Goal: Task Accomplishment & Management: Use online tool/utility

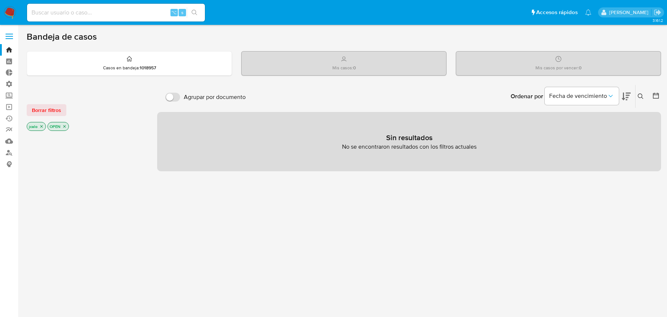
click at [43, 126] on icon "close-filter" at bounding box center [41, 126] width 4 height 4
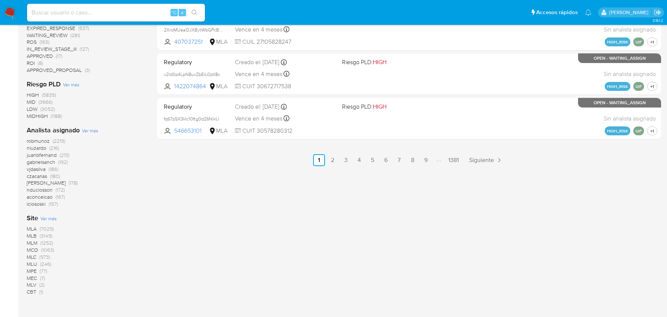
scroll to position [459, 0]
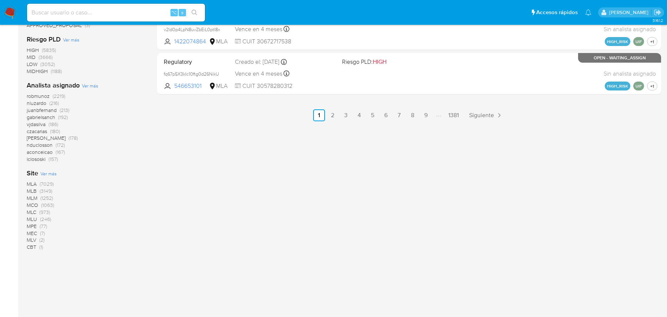
click at [34, 187] on span "MLB" at bounding box center [32, 190] width 10 height 7
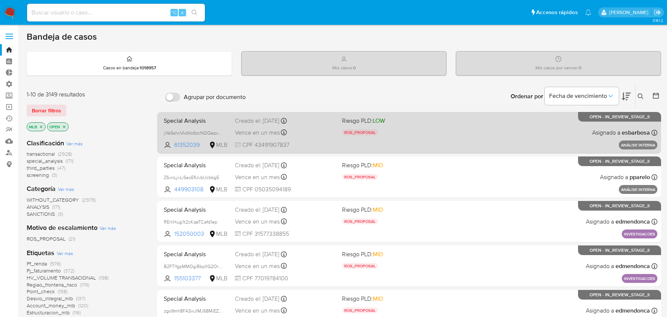
click at [313, 129] on div "Vence en un mes Vence el 10/11/2025 18:53:25" at bounding box center [285, 132] width 101 height 10
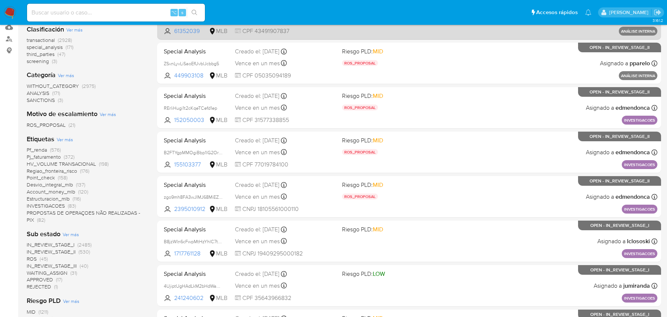
scroll to position [137, 0]
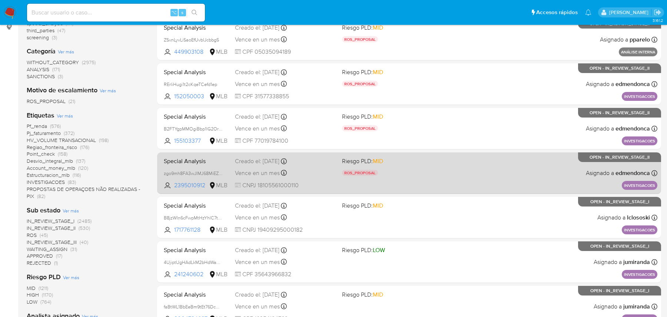
click at [430, 164] on span "Riesgo PLD: MID" at bounding box center [392, 161] width 101 height 10
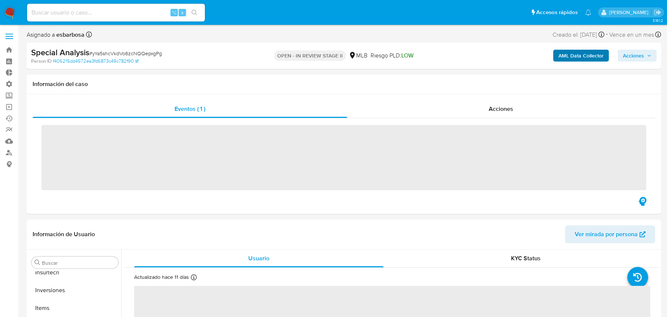
scroll to position [384, 0]
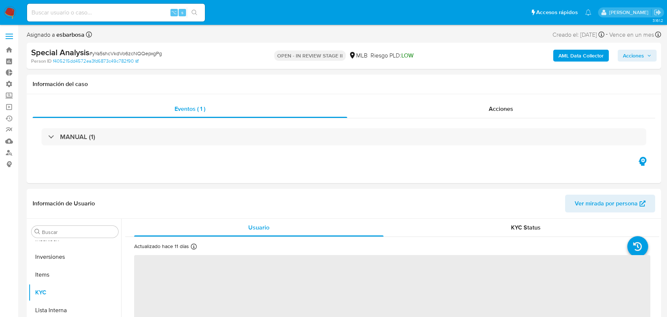
click at [563, 54] on b "AML Data Collector" at bounding box center [580, 56] width 45 height 12
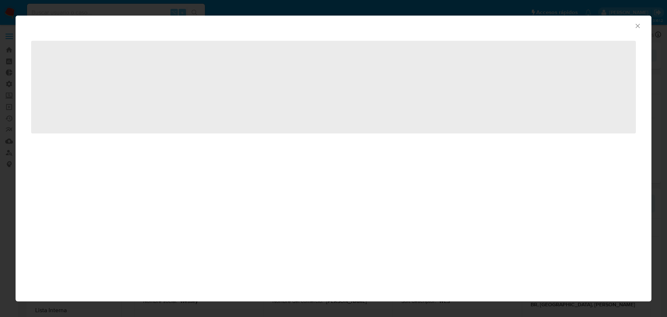
select select "10"
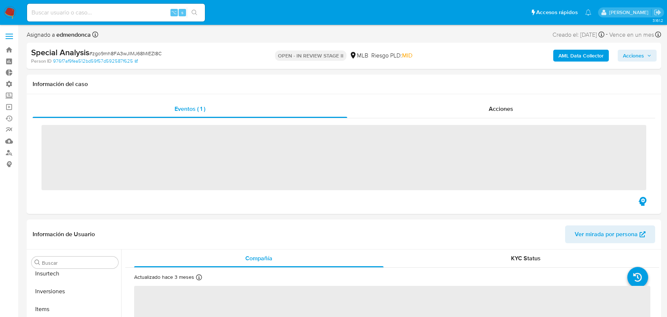
scroll to position [384, 0]
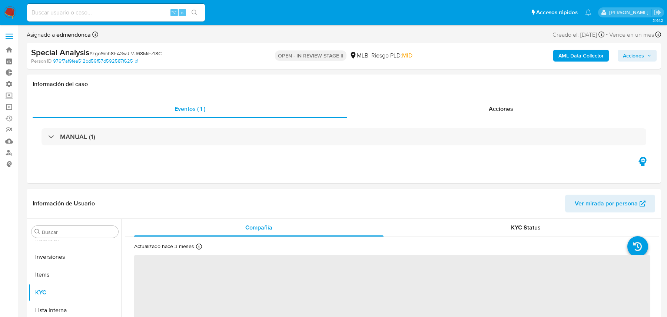
click at [571, 60] on b "AML Data Collector" at bounding box center [580, 56] width 45 height 12
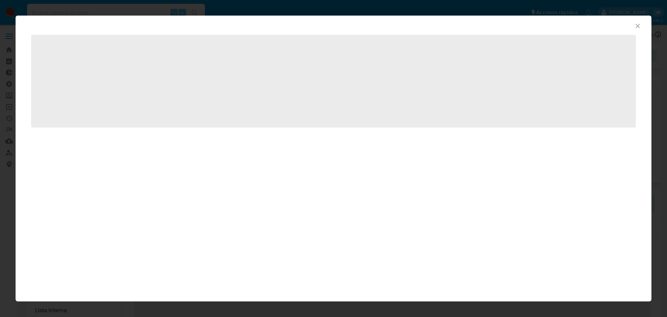
select select "10"
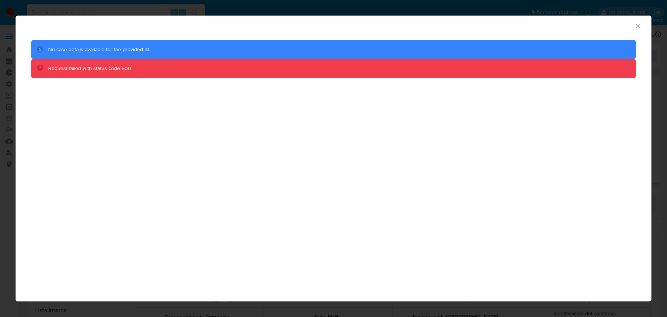
click at [117, 6] on div "AML Data Collector No case details available for the provided ID. Request faile…" at bounding box center [333, 158] width 667 height 317
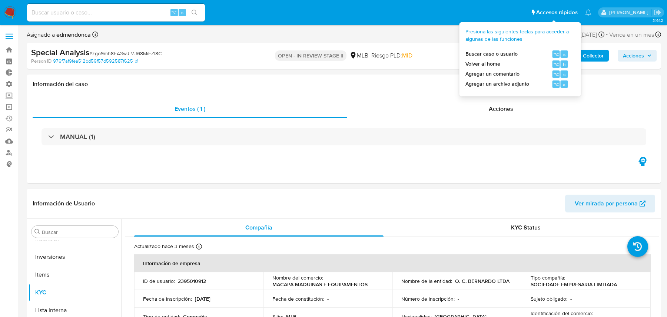
click at [597, 60] on b "AML Data Collector" at bounding box center [580, 56] width 45 height 12
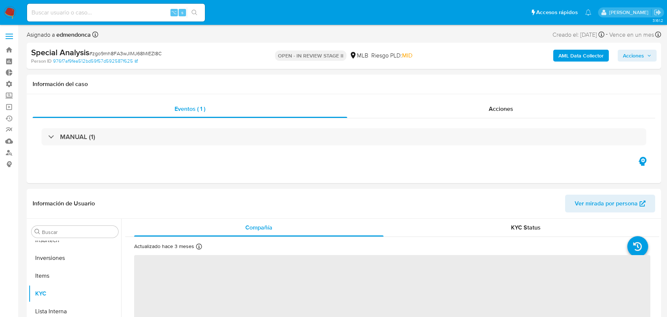
scroll to position [384, 0]
select select "10"
click at [572, 54] on b "AML Data Collector" at bounding box center [580, 56] width 45 height 12
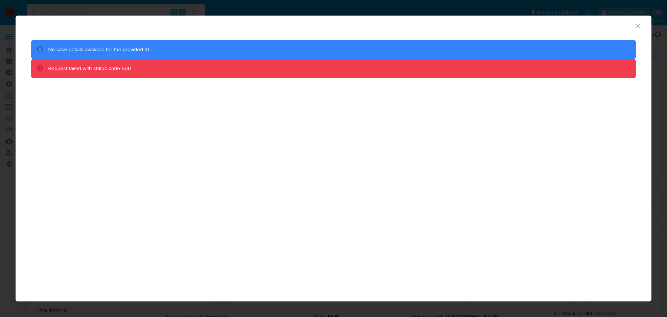
click at [560, 6] on div "AML Data Collector No case details available for the provided ID. Request faile…" at bounding box center [333, 158] width 667 height 317
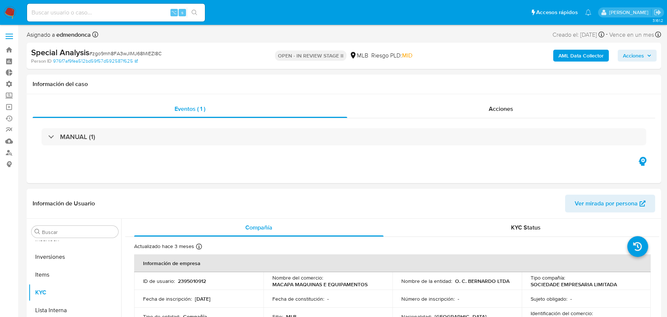
click at [593, 53] on b "AML Data Collector" at bounding box center [580, 56] width 45 height 12
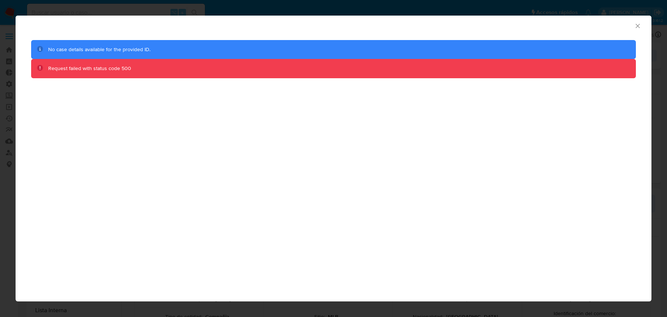
click at [658, 23] on div "AML Data Collector No case details available for the provided ID. Request faile…" at bounding box center [333, 158] width 667 height 317
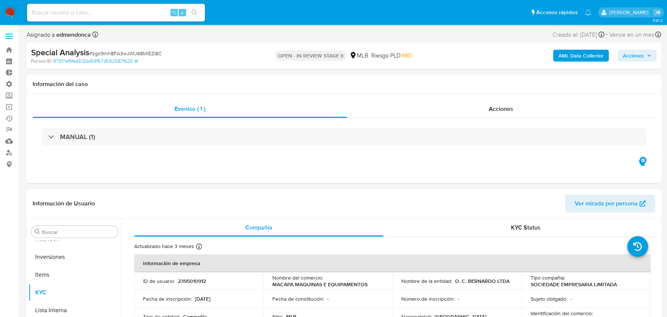
click at [588, 57] on b "AML Data Collector" at bounding box center [580, 56] width 45 height 12
